Goal: Find specific page/section: Find specific page/section

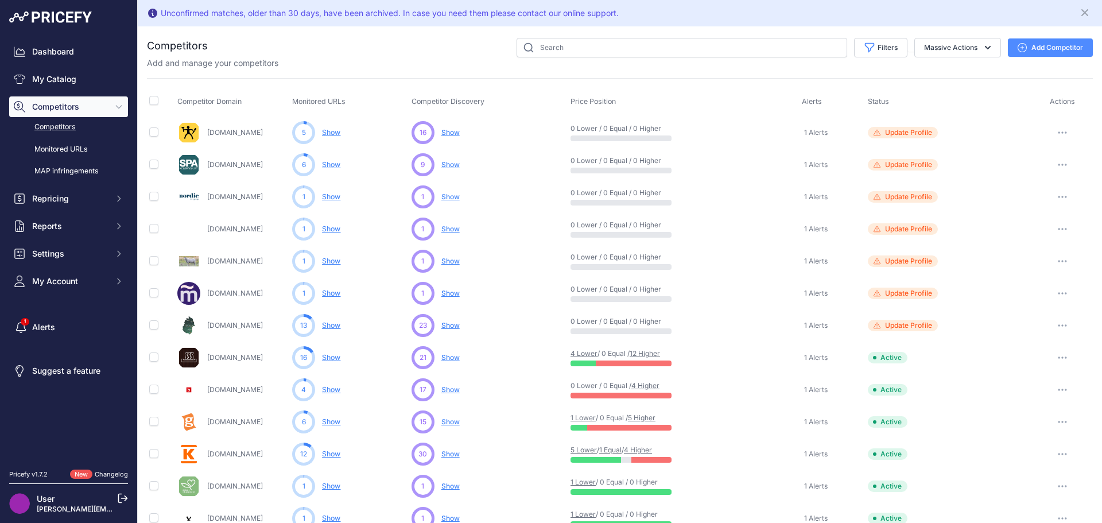
scroll to position [445, 0]
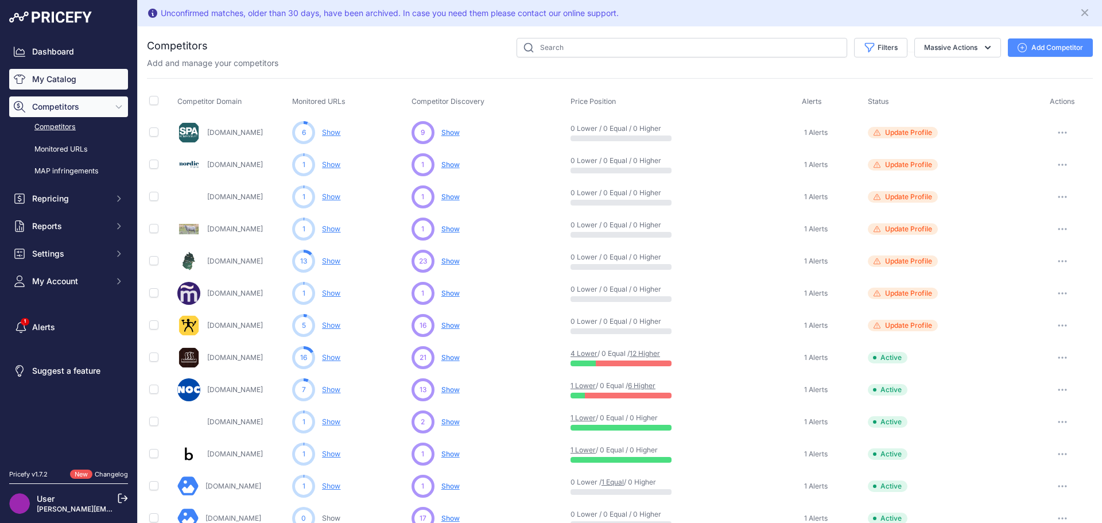
click at [65, 81] on link "My Catalog" at bounding box center [68, 79] width 119 height 21
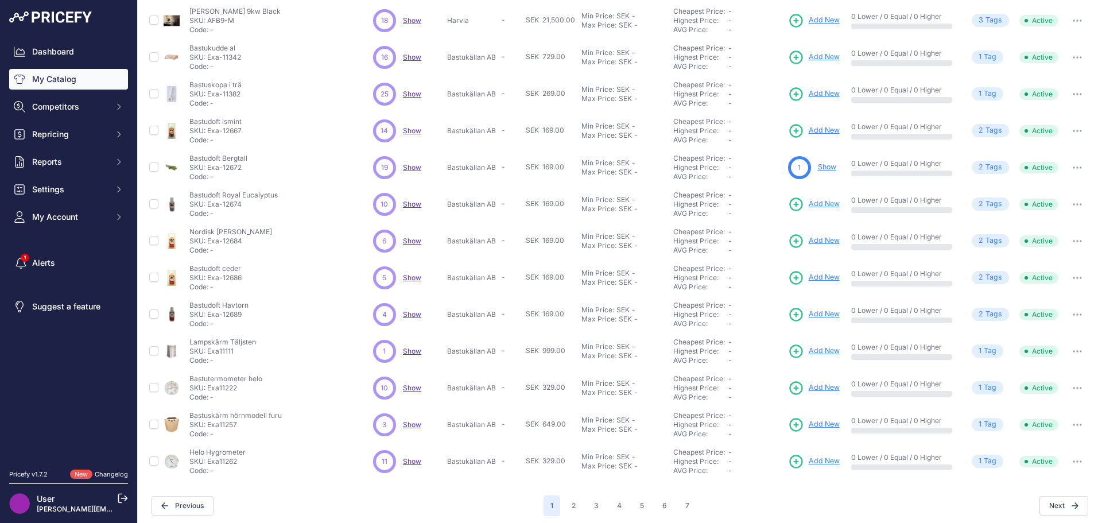
scroll to position [166, 0]
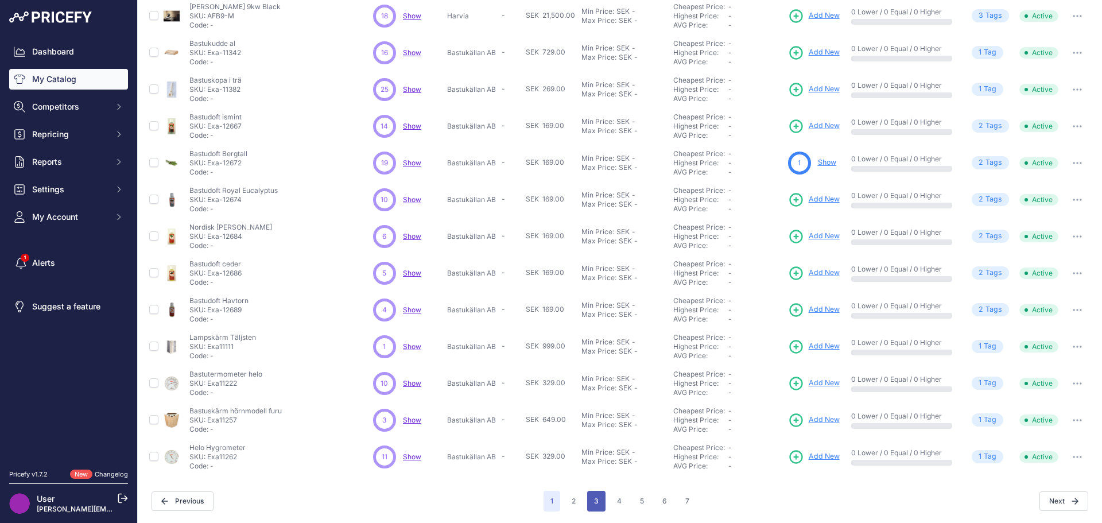
click at [600, 504] on button "3" at bounding box center [596, 501] width 18 height 21
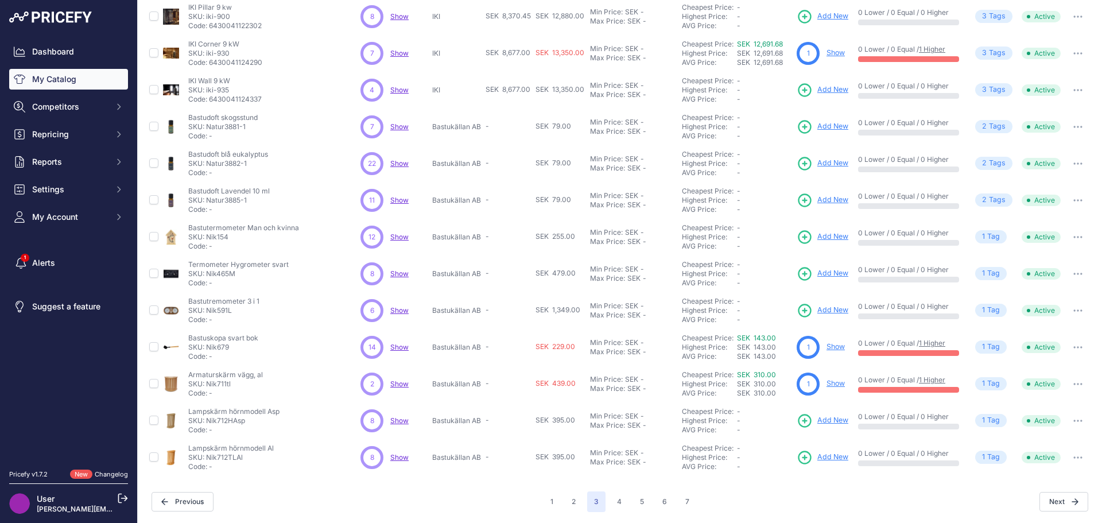
scroll to position [166, 0]
